Goal: Browse casually: Explore the website without a specific task or goal

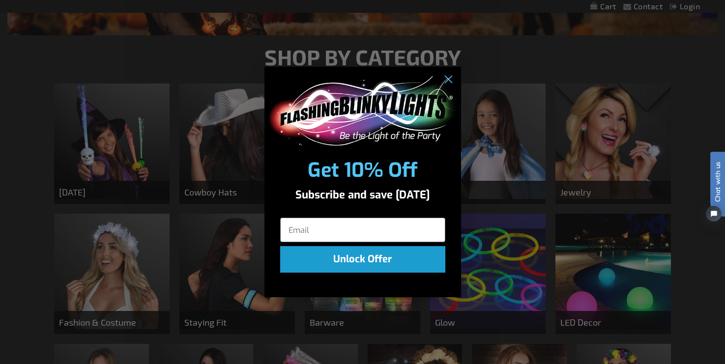
scroll to position [280, 0]
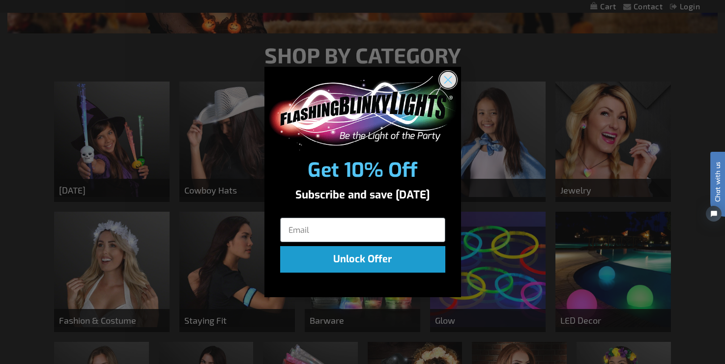
click at [447, 79] on icon "Close dialog" at bounding box center [447, 80] width 7 height 7
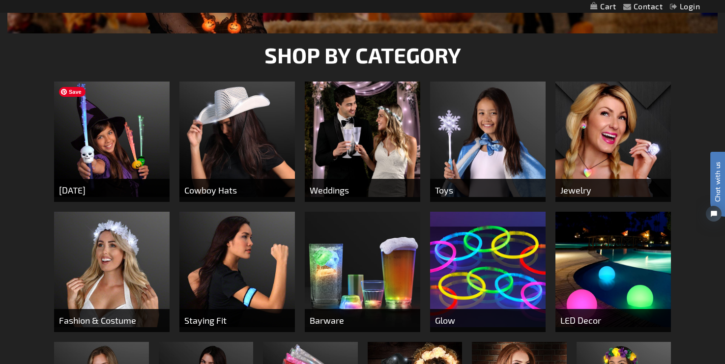
click at [112, 157] on img at bounding box center [111, 139] width 115 height 115
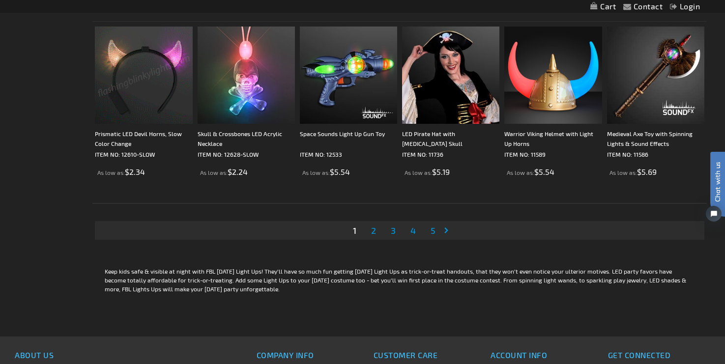
scroll to position [1916, 0]
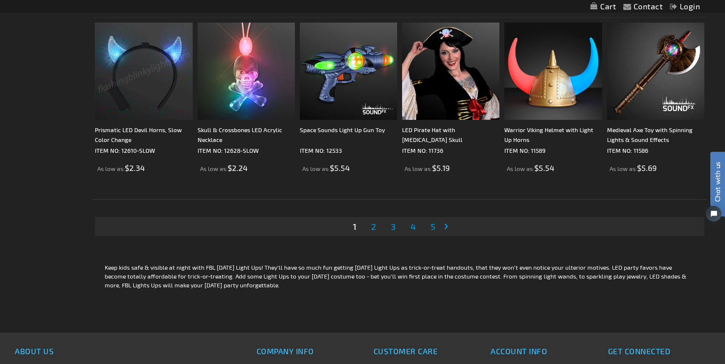
click at [374, 226] on span "2" at bounding box center [373, 226] width 5 height 11
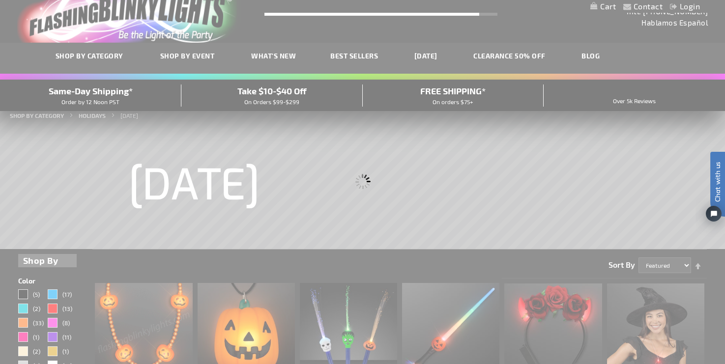
scroll to position [0, 0]
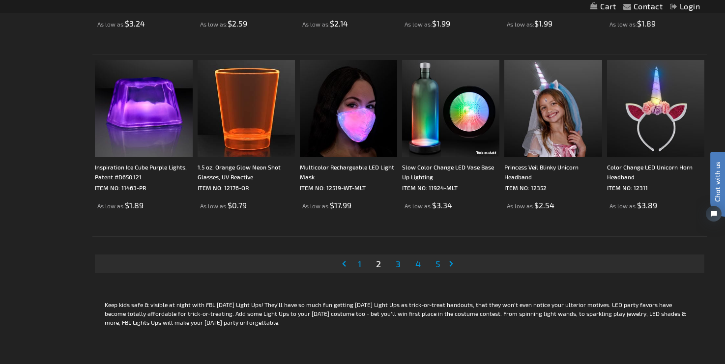
scroll to position [1883, 0]
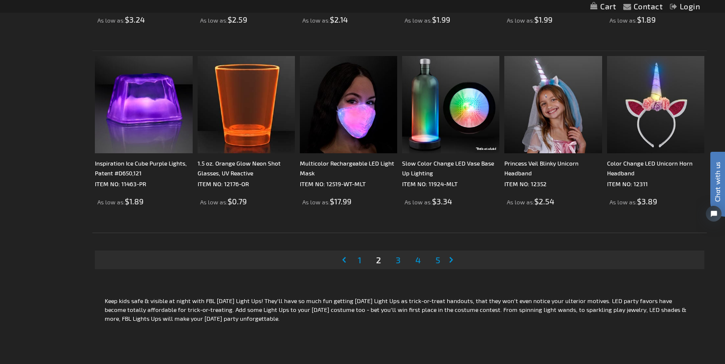
click at [398, 261] on span "3" at bounding box center [398, 260] width 5 height 11
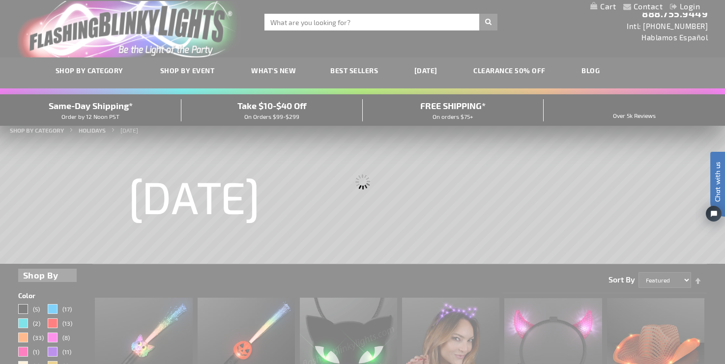
scroll to position [0, 0]
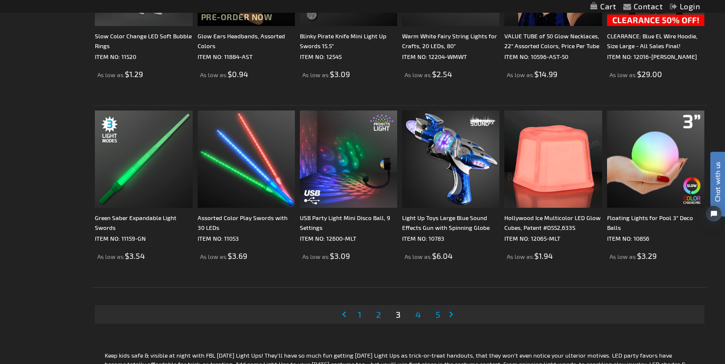
scroll to position [1832, 0]
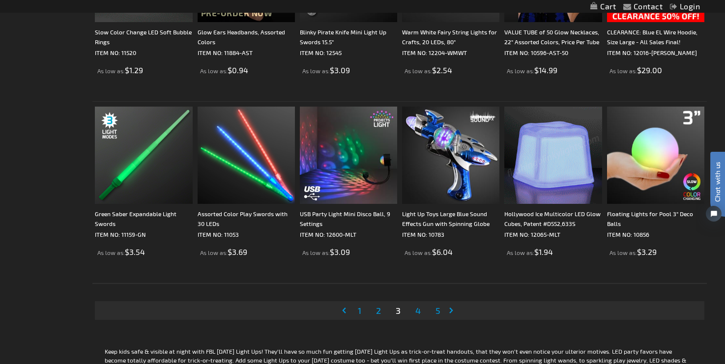
click at [420, 313] on span "4" at bounding box center [417, 310] width 5 height 11
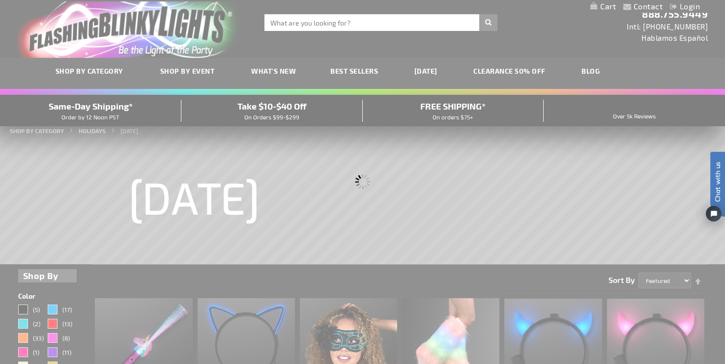
scroll to position [0, 0]
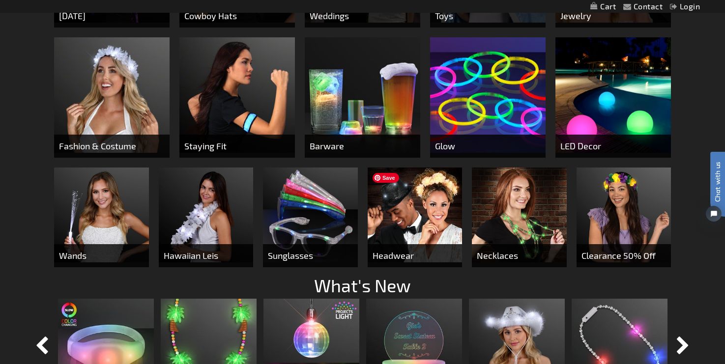
scroll to position [457, 0]
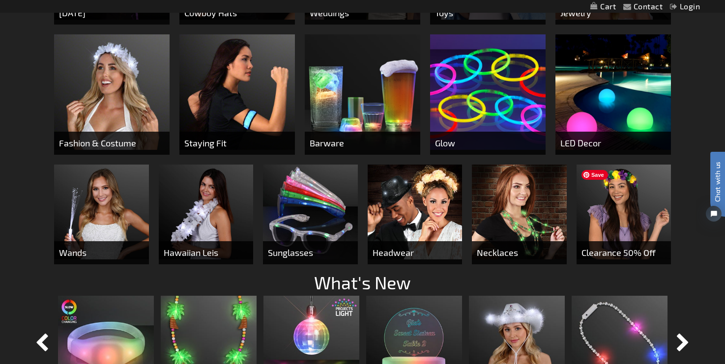
click at [632, 221] on img at bounding box center [623, 212] width 95 height 95
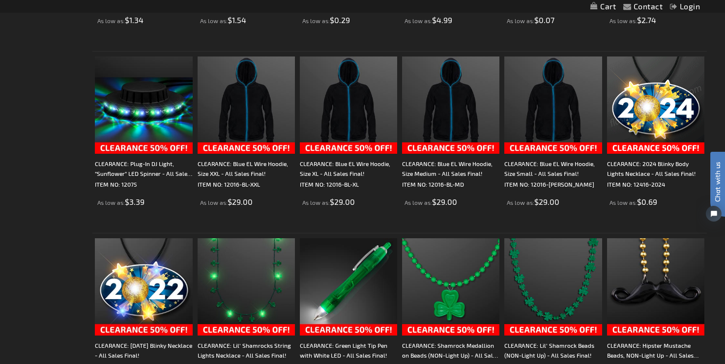
scroll to position [1202, 0]
